Goal: Use online tool/utility: Use online tool/utility

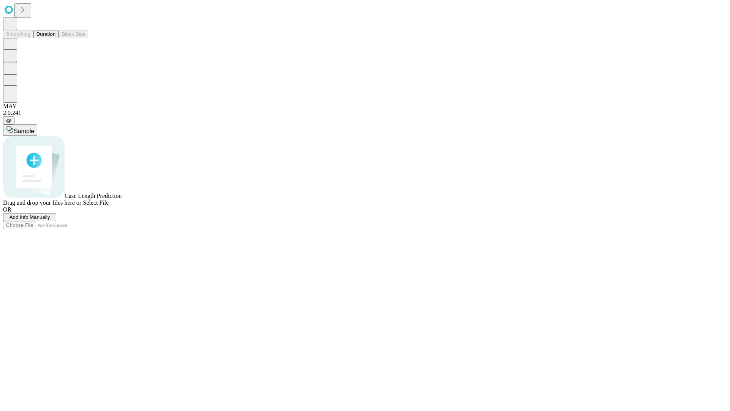
click at [55, 38] on button "Duration" at bounding box center [45, 34] width 25 height 8
click at [34, 128] on span "Sample" at bounding box center [24, 131] width 21 height 6
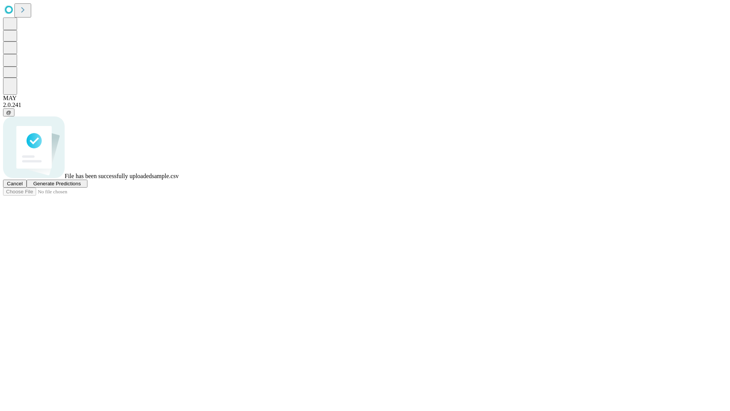
click at [81, 186] on span "Generate Predictions" at bounding box center [57, 184] width 48 height 6
